Goal: Information Seeking & Learning: Understand process/instructions

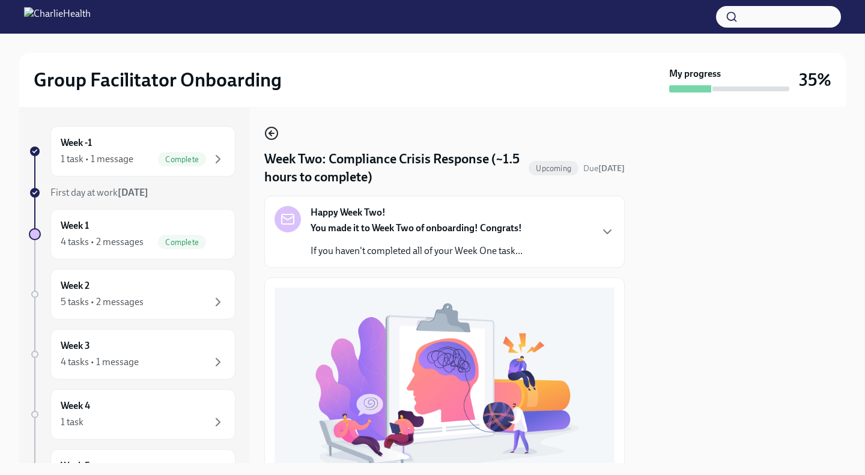
click at [267, 135] on icon "button" at bounding box center [271, 133] width 14 height 14
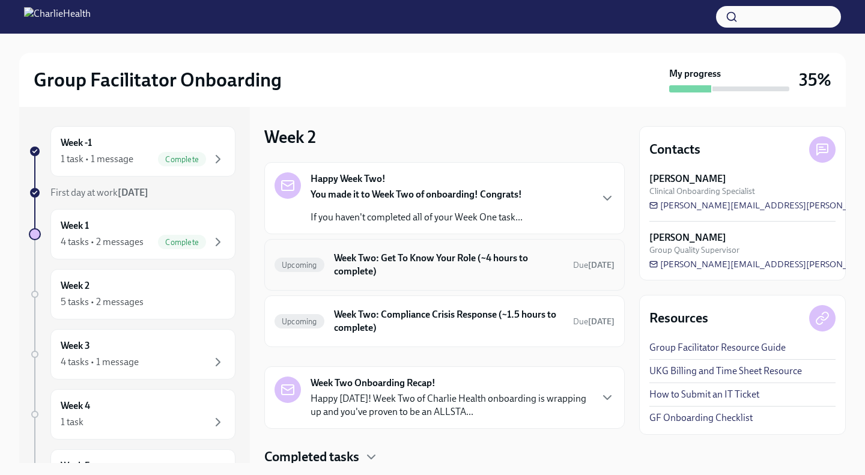
click at [409, 263] on h6 "Week Two: Get To Know Your Role (~4 hours to complete)" at bounding box center [448, 265] width 229 height 26
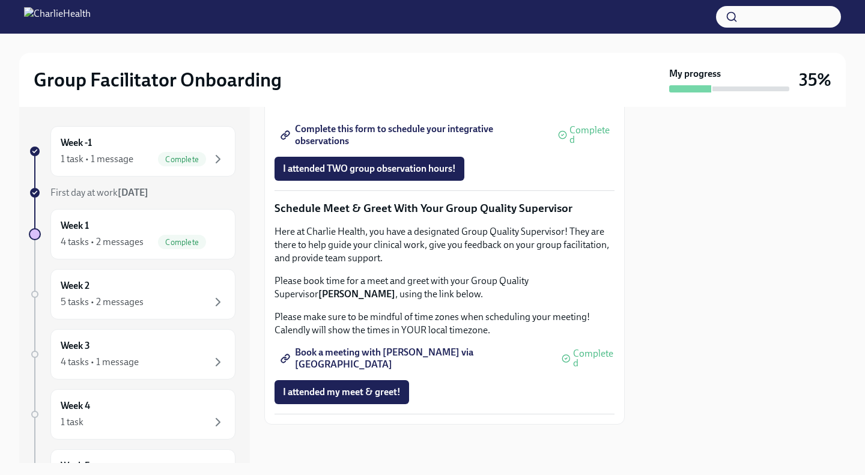
scroll to position [1165, 0]
click at [156, 283] on div "Week 2 5 tasks • 2 messages" at bounding box center [143, 294] width 165 height 30
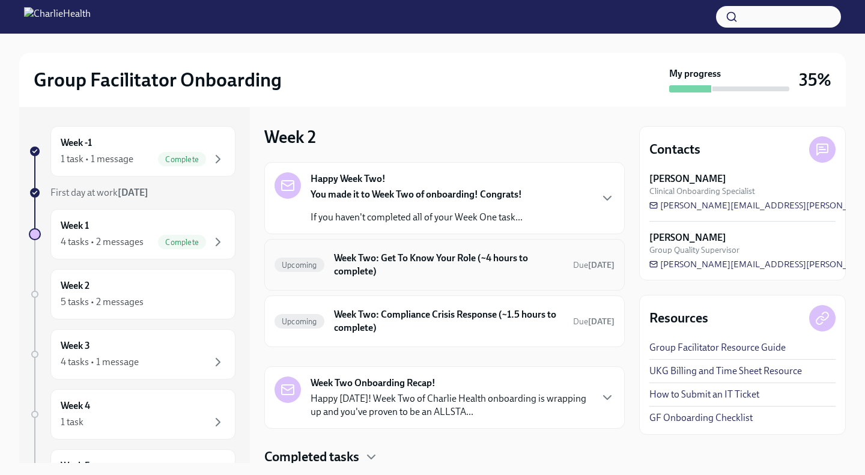
scroll to position [41, 0]
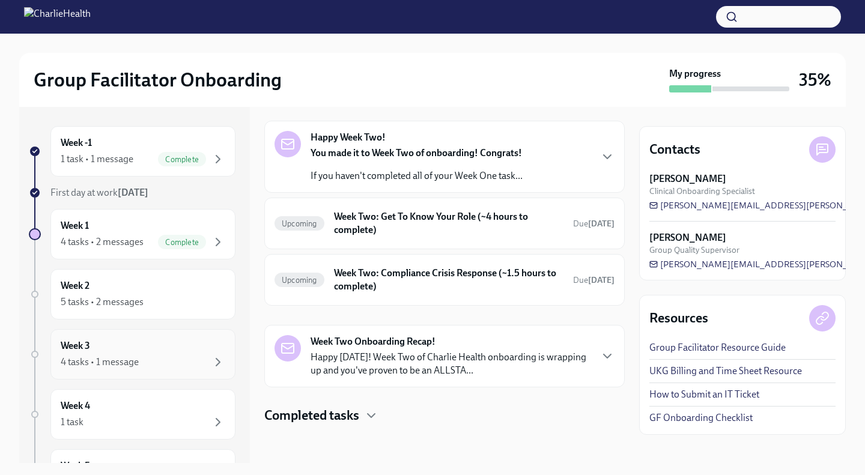
click at [177, 340] on div "Week 3 4 tasks • 1 message" at bounding box center [143, 354] width 165 height 30
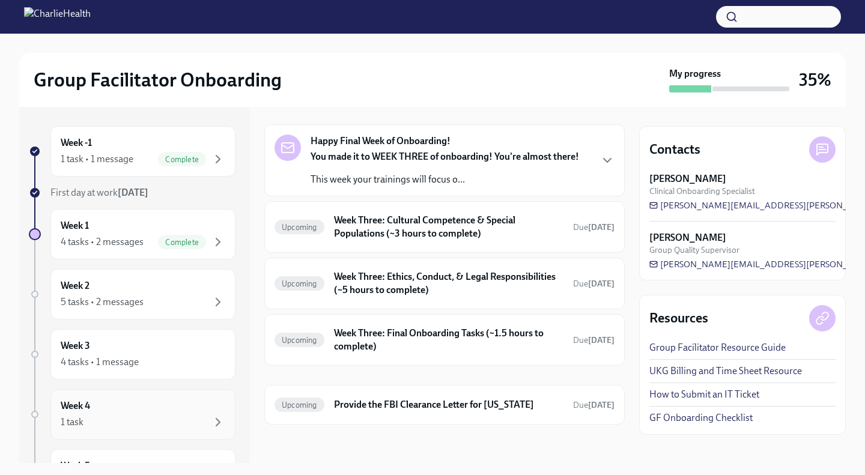
click at [126, 394] on div "Week 4 1 task" at bounding box center [142, 414] width 185 height 50
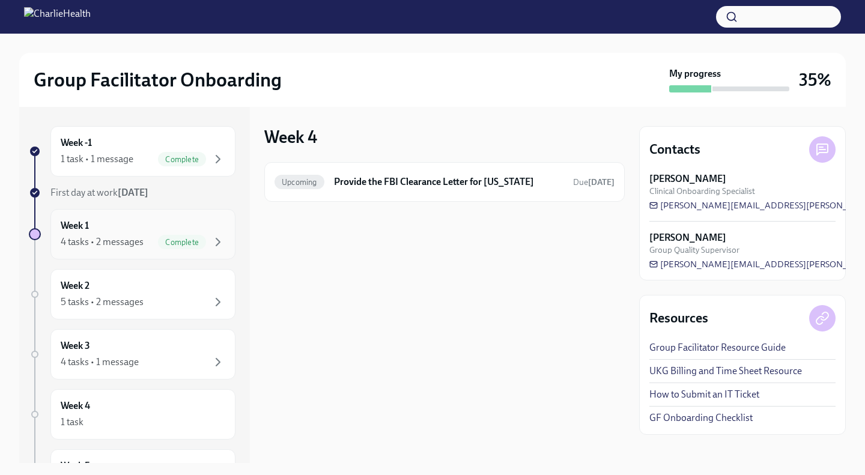
click at [123, 236] on div "4 tasks • 2 messages" at bounding box center [102, 242] width 83 height 13
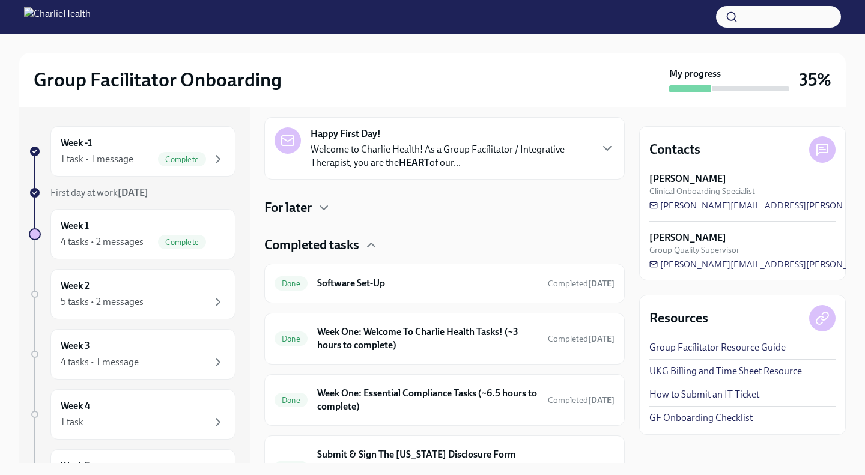
scroll to position [264, 0]
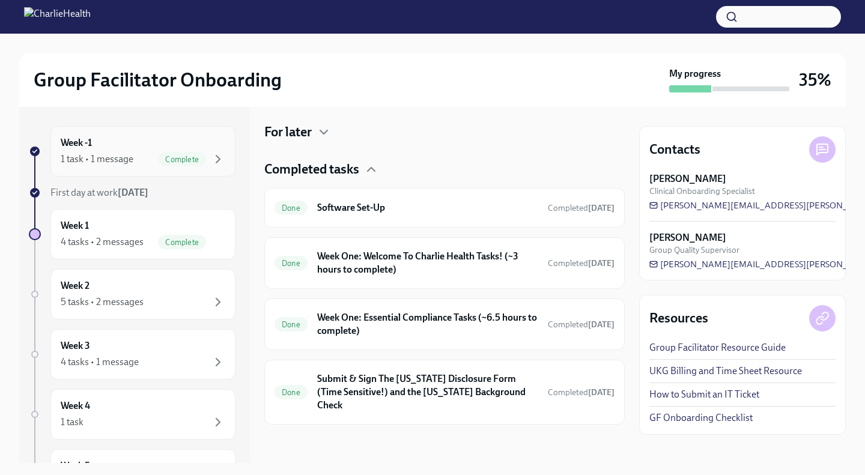
click at [147, 150] on div "Week -1 1 task • 1 message Complete" at bounding box center [143, 151] width 165 height 30
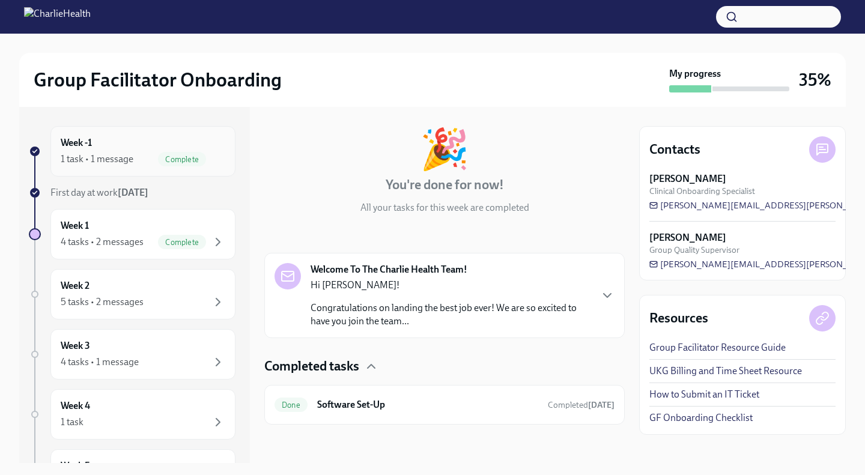
scroll to position [52, 0]
click at [127, 312] on div "Week 2 5 tasks • 2 messages" at bounding box center [142, 294] width 185 height 50
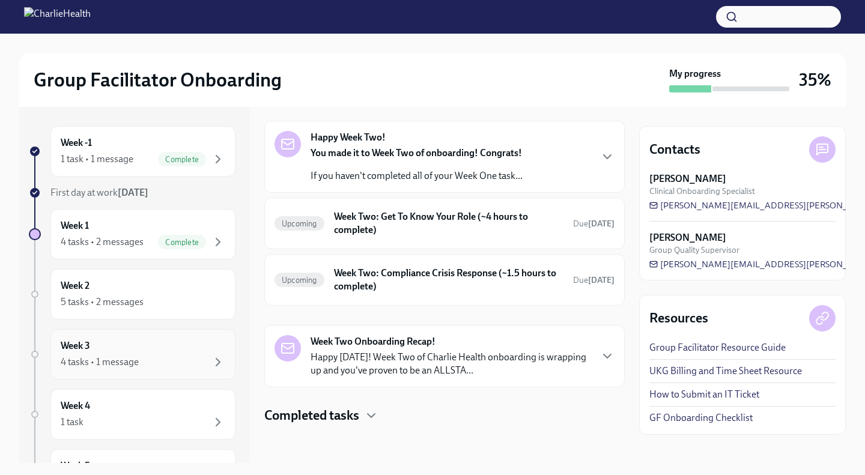
click at [189, 356] on div "4 tasks • 1 message" at bounding box center [143, 362] width 165 height 14
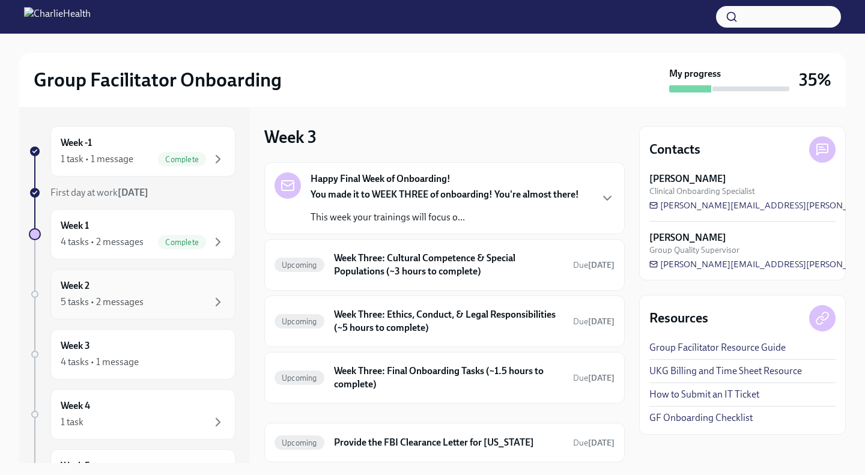
click at [194, 281] on div "Week 2 5 tasks • 2 messages" at bounding box center [143, 294] width 165 height 30
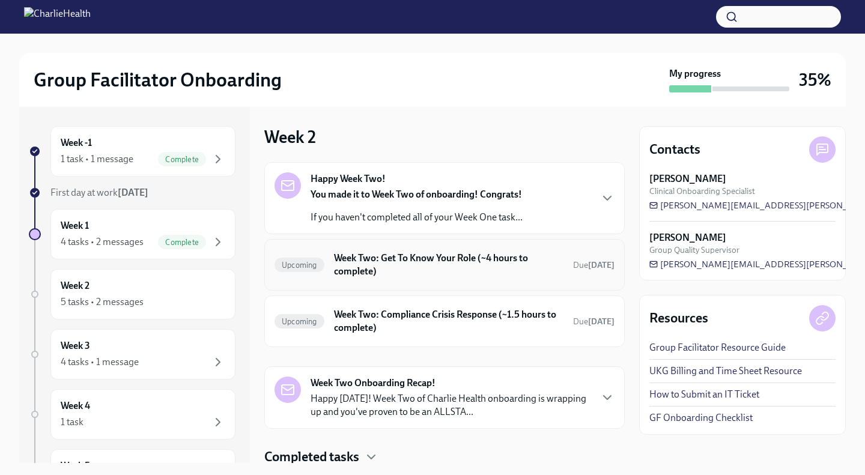
click at [437, 254] on h6 "Week Two: Get To Know Your Role (~4 hours to complete)" at bounding box center [448, 265] width 229 height 26
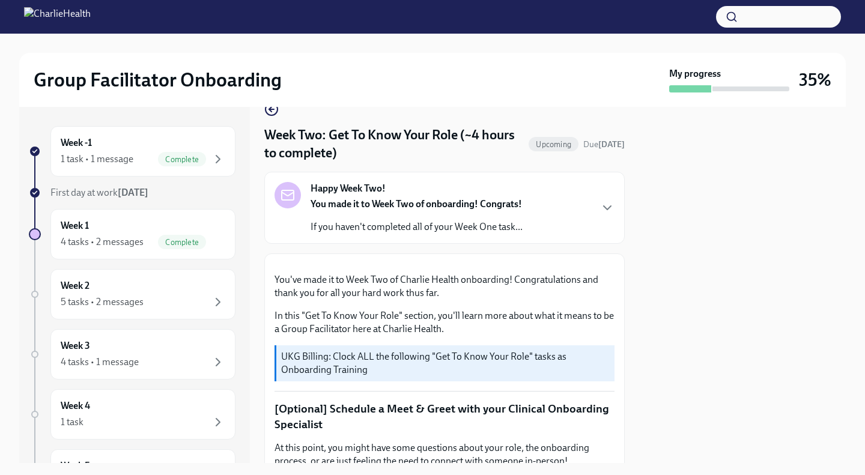
scroll to position [21, 0]
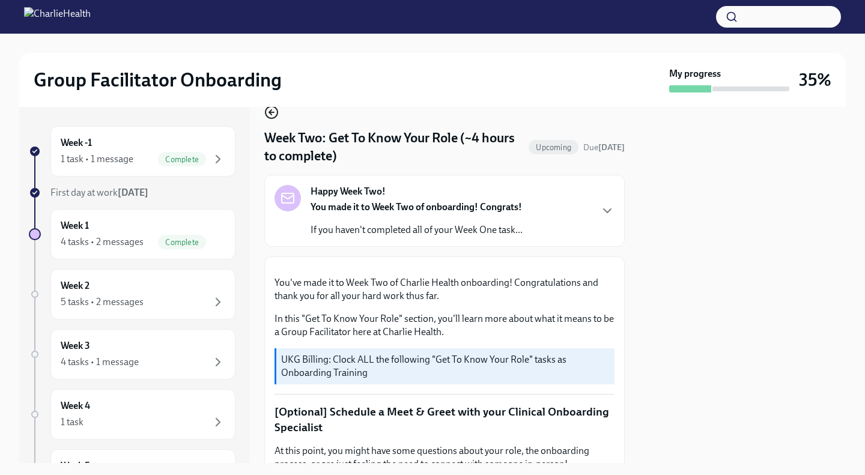
click at [274, 112] on icon "button" at bounding box center [271, 112] width 5 height 0
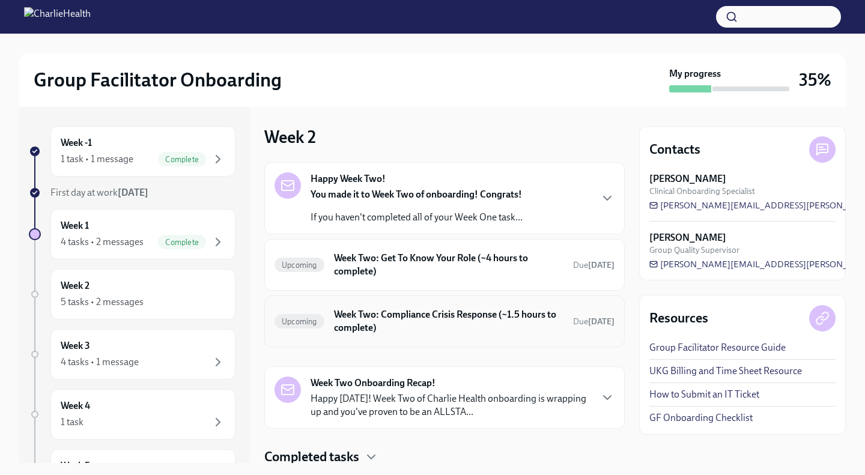
click at [418, 309] on h6 "Week Two: Compliance Crisis Response (~1.5 hours to complete)" at bounding box center [448, 321] width 229 height 26
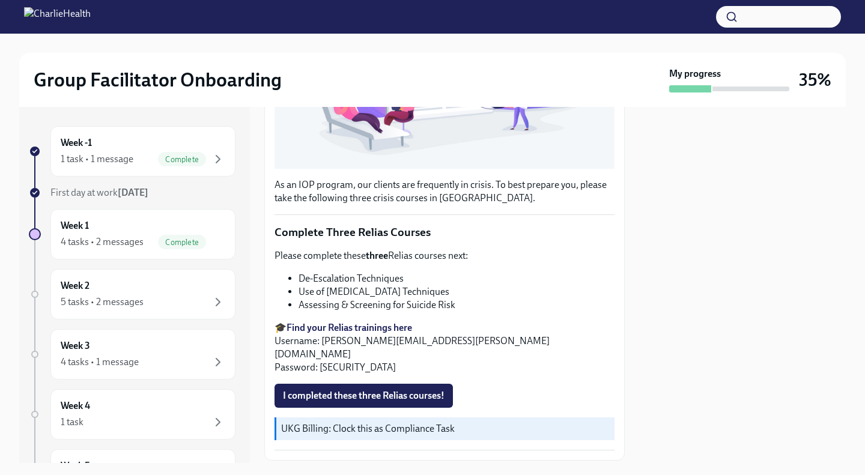
scroll to position [323, 0]
click at [394, 390] on span "I completed these three Relias courses!" at bounding box center [364, 396] width 162 height 12
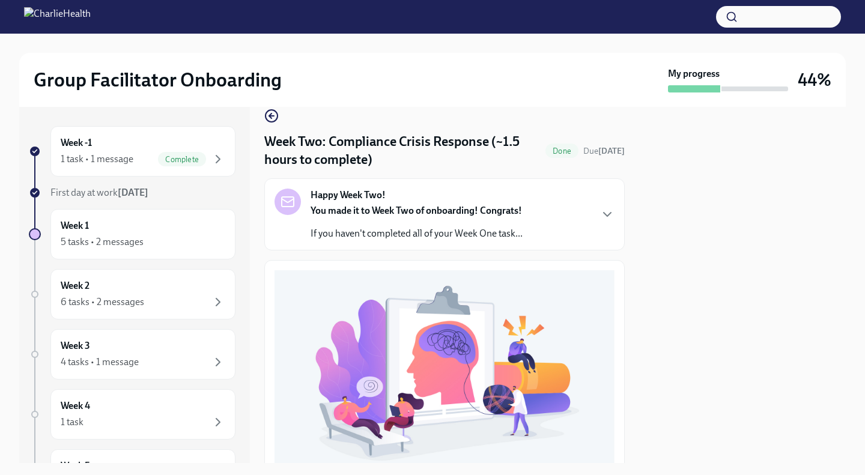
scroll to position [0, 0]
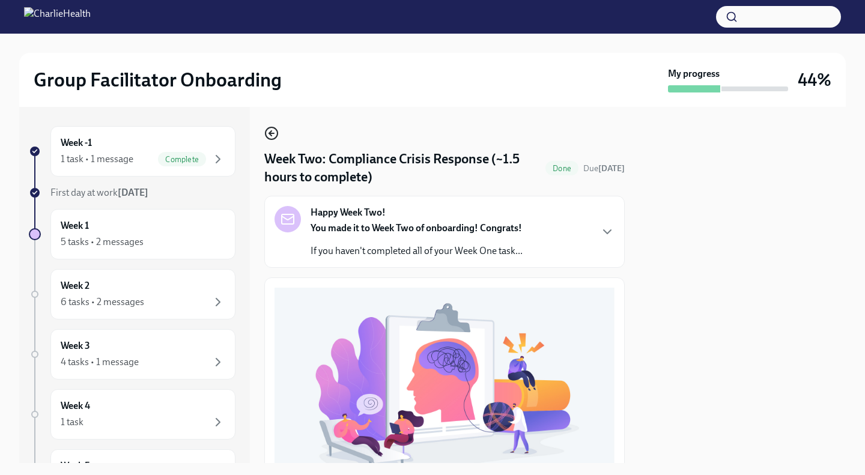
click at [270, 136] on icon "button" at bounding box center [271, 133] width 14 height 14
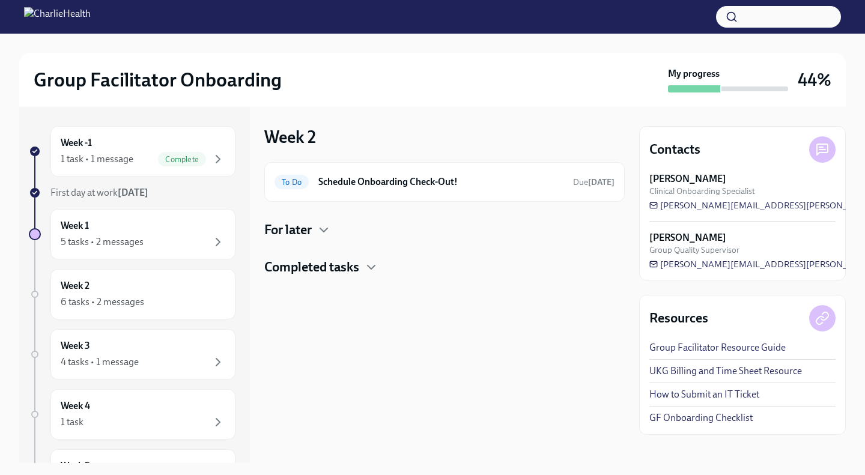
click at [368, 257] on div "To Do Schedule Onboarding Check-Out! Due [DATE] For later Completed tasks" at bounding box center [444, 219] width 360 height 114
click at [370, 269] on icon "button" at bounding box center [371, 267] width 14 height 14
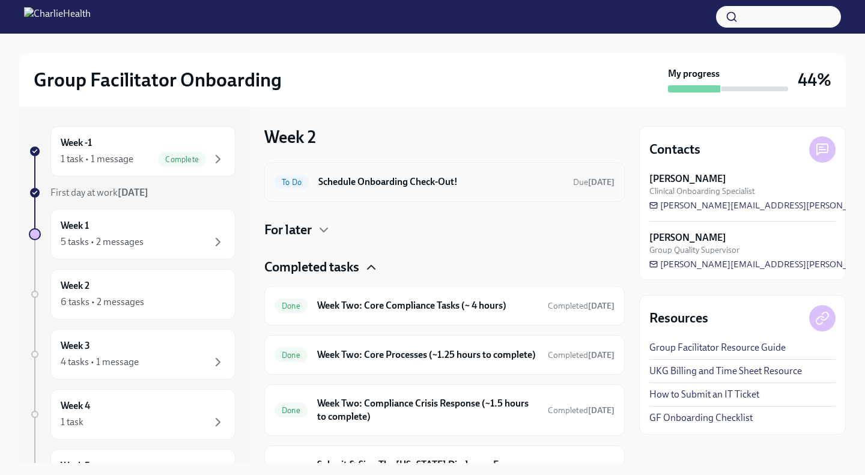
click at [380, 183] on h6 "Schedule Onboarding Check-Out!" at bounding box center [440, 181] width 245 height 13
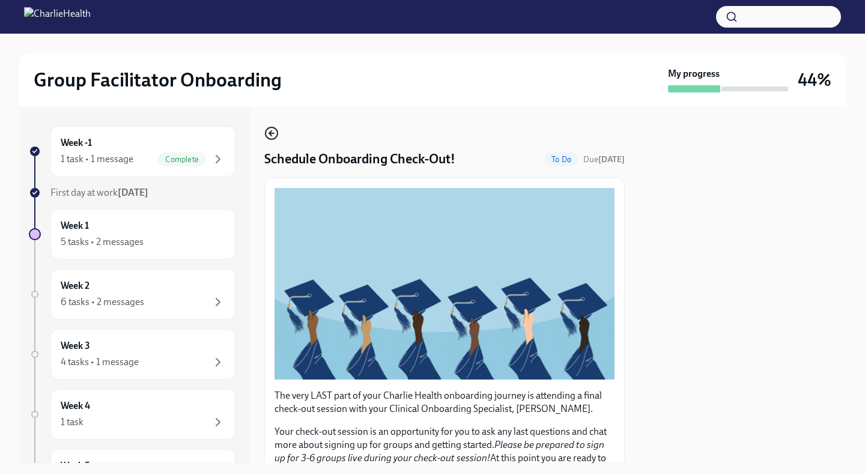
click at [270, 132] on icon "button" at bounding box center [270, 133] width 2 height 5
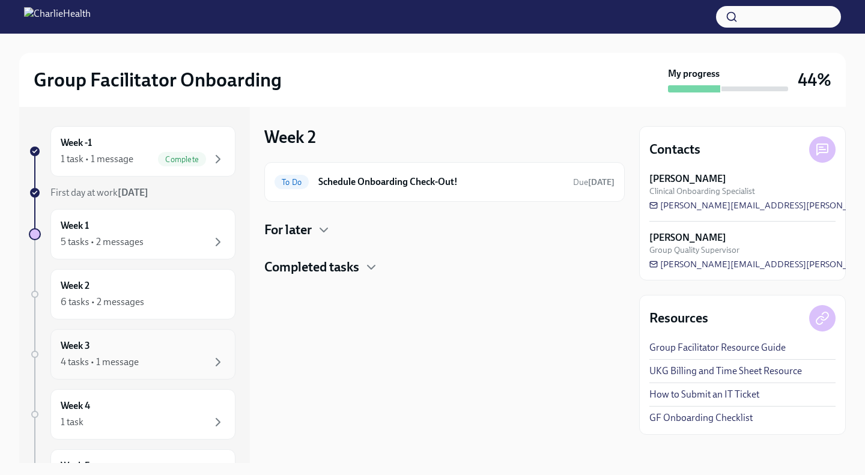
click at [167, 343] on div "Week 3 4 tasks • 1 message" at bounding box center [143, 354] width 165 height 30
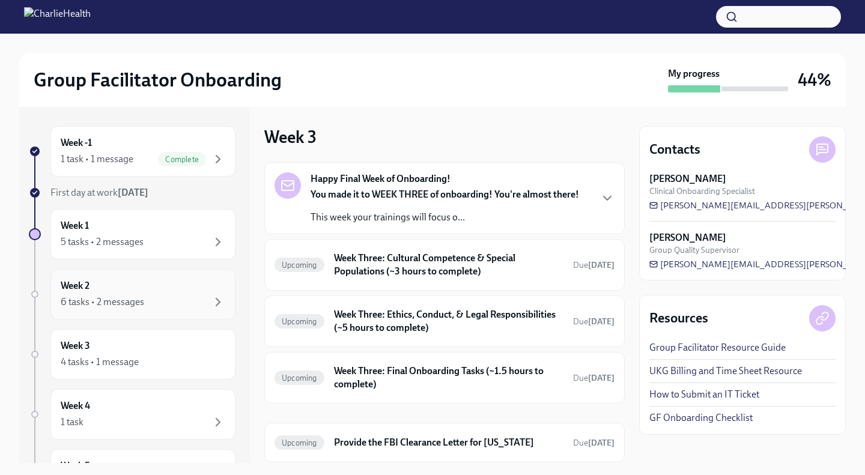
click at [144, 272] on div "Week 2 6 tasks • 2 messages" at bounding box center [142, 294] width 185 height 50
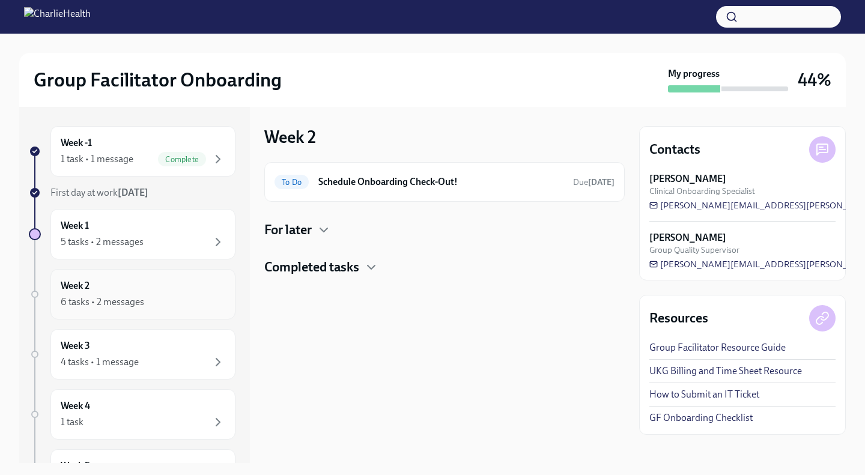
click at [144, 272] on div "Week 2 6 tasks • 2 messages" at bounding box center [142, 294] width 185 height 50
